Goal: Transaction & Acquisition: Book appointment/travel/reservation

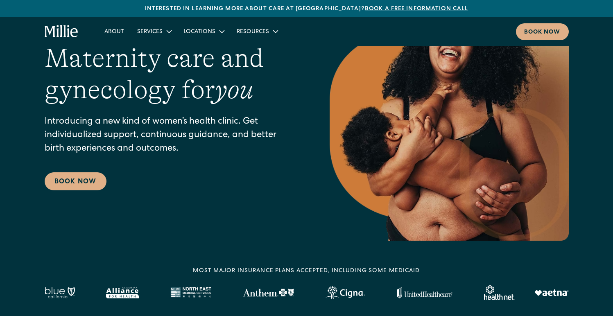
scroll to position [16, 0]
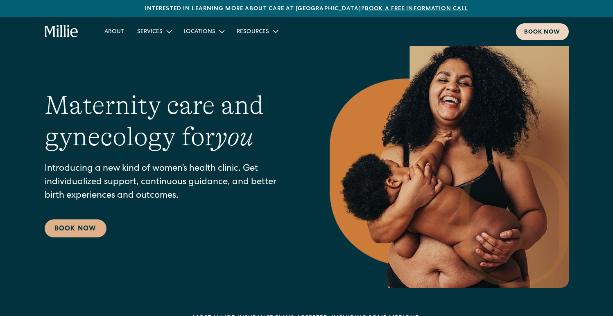
click at [542, 31] on div "Book now" at bounding box center [542, 32] width 36 height 9
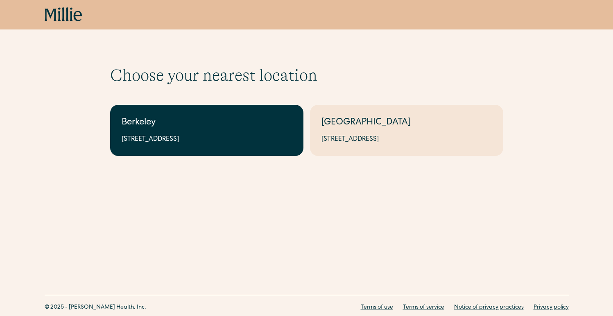
click at [230, 141] on div "[STREET_ADDRESS]" at bounding box center [207, 140] width 170 height 10
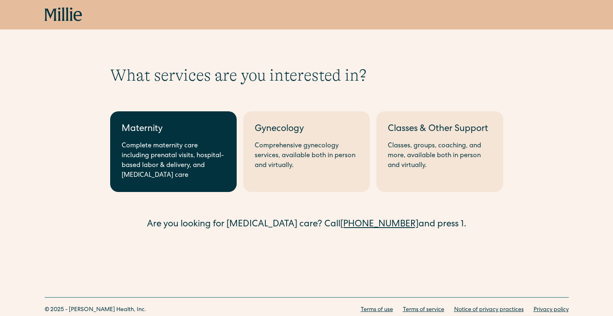
click at [173, 145] on div "Complete maternity care including prenatal visits, hospital-based labor & deliv…" at bounding box center [174, 160] width 104 height 39
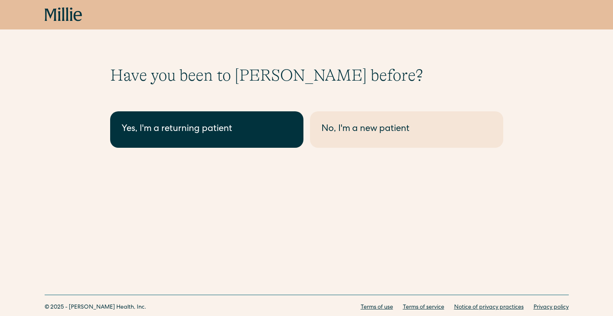
click at [215, 136] on link "Yes, I'm a returning patient" at bounding box center [206, 129] width 193 height 36
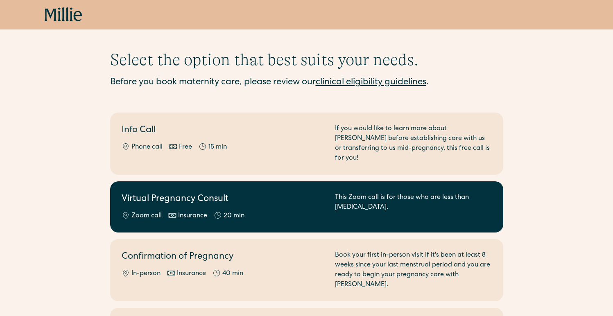
scroll to position [17, 0]
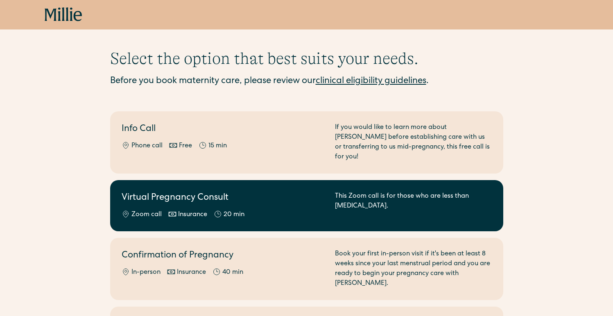
click at [310, 199] on div "Virtual Pregnancy Consult Zoom call Insurance 20 min" at bounding box center [224, 206] width 204 height 28
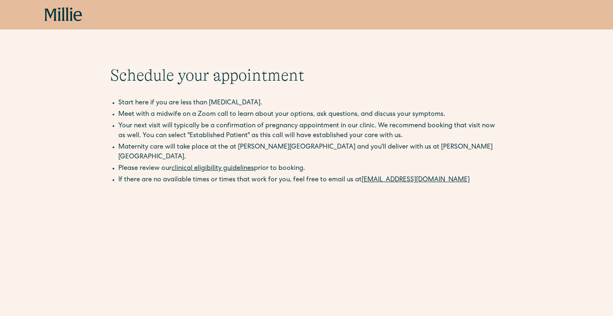
click at [67, 13] on icon at bounding box center [67, 14] width 3 height 14
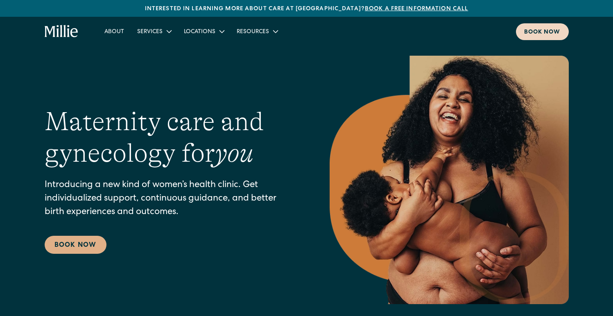
click at [552, 33] on div "Book now" at bounding box center [542, 32] width 36 height 9
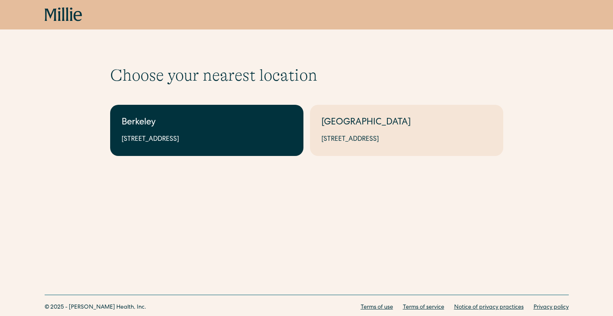
click at [200, 128] on div "Berkeley" at bounding box center [207, 123] width 170 height 14
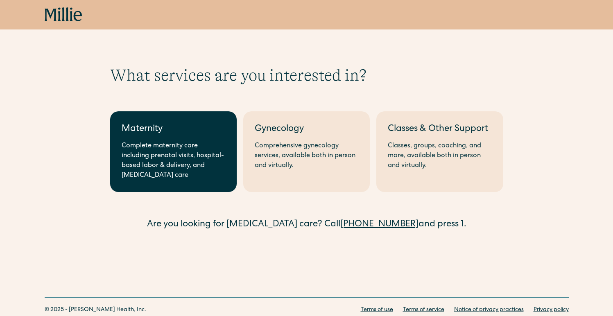
click at [163, 149] on div "Complete maternity care including prenatal visits, hospital-based labor & deliv…" at bounding box center [174, 160] width 104 height 39
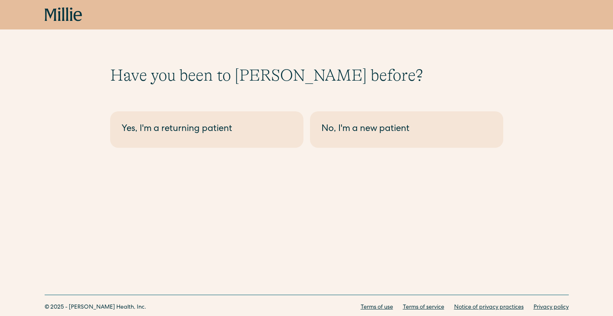
drag, startPoint x: 195, startPoint y: 137, endPoint x: 250, endPoint y: 170, distance: 64.6
click at [195, 137] on link "Yes, I'm a returning patient" at bounding box center [206, 129] width 193 height 36
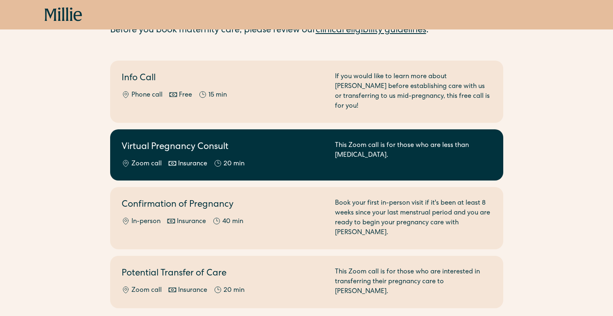
scroll to position [68, 0]
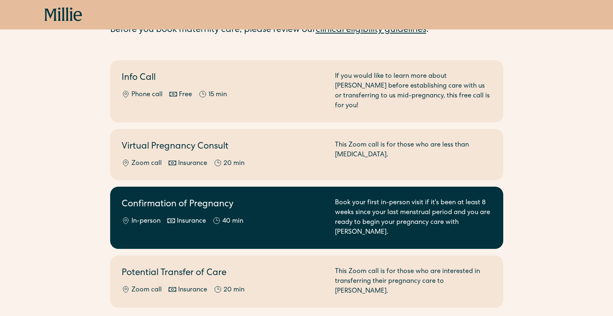
click at [270, 217] on div "In-person Insurance 40 min" at bounding box center [224, 222] width 204 height 10
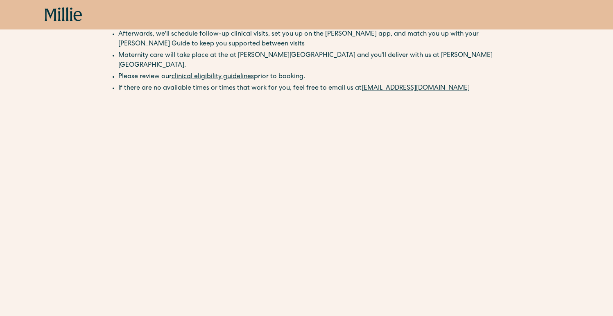
scroll to position [111, 0]
click at [74, 15] on icon at bounding box center [77, 16] width 8 height 10
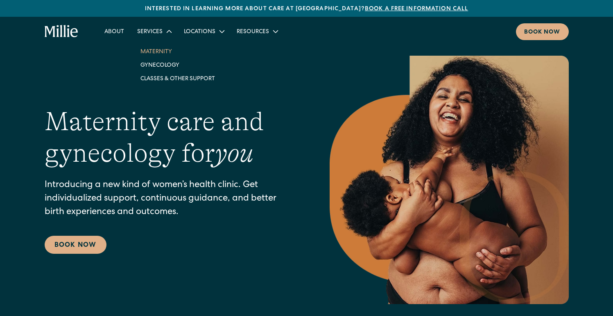
click at [152, 54] on link "Maternity" at bounding box center [178, 52] width 88 height 14
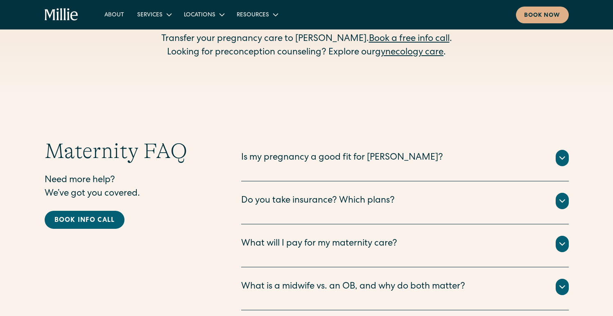
scroll to position [2621, 0]
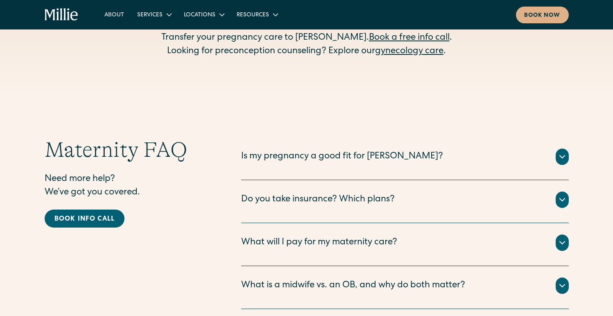
click at [322, 193] on div "Do you take insurance? Which plans?" at bounding box center [318, 200] width 154 height 14
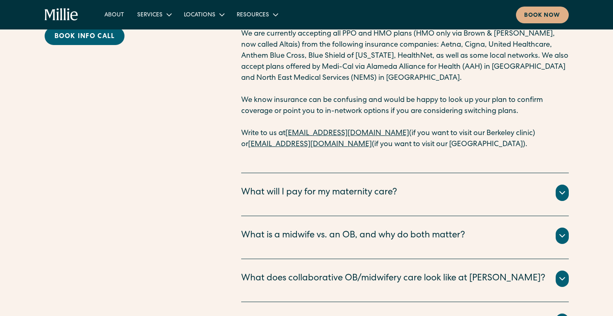
scroll to position [2804, 0]
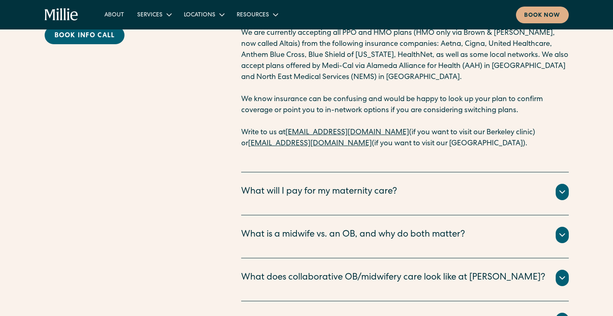
click at [391, 185] on div "What will I pay for my maternity care?" at bounding box center [319, 192] width 156 height 14
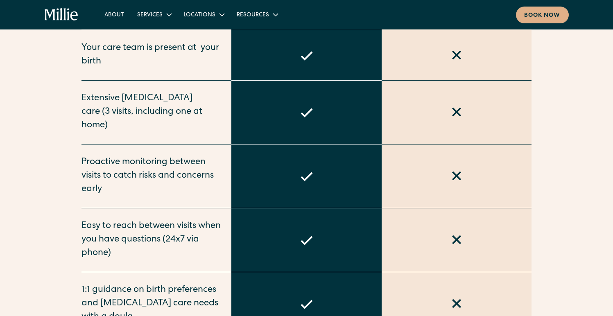
scroll to position [600, 0]
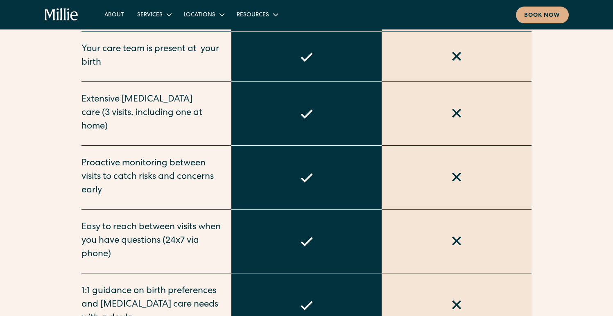
click at [61, 8] on div "About Services Maternity Gynecology Classes & Other Support Locations [GEOGRAPH…" at bounding box center [307, 15] width 524 height 17
click at [59, 20] on icon "home" at bounding box center [62, 14] width 34 height 13
